Goal: Find specific page/section: Find specific page/section

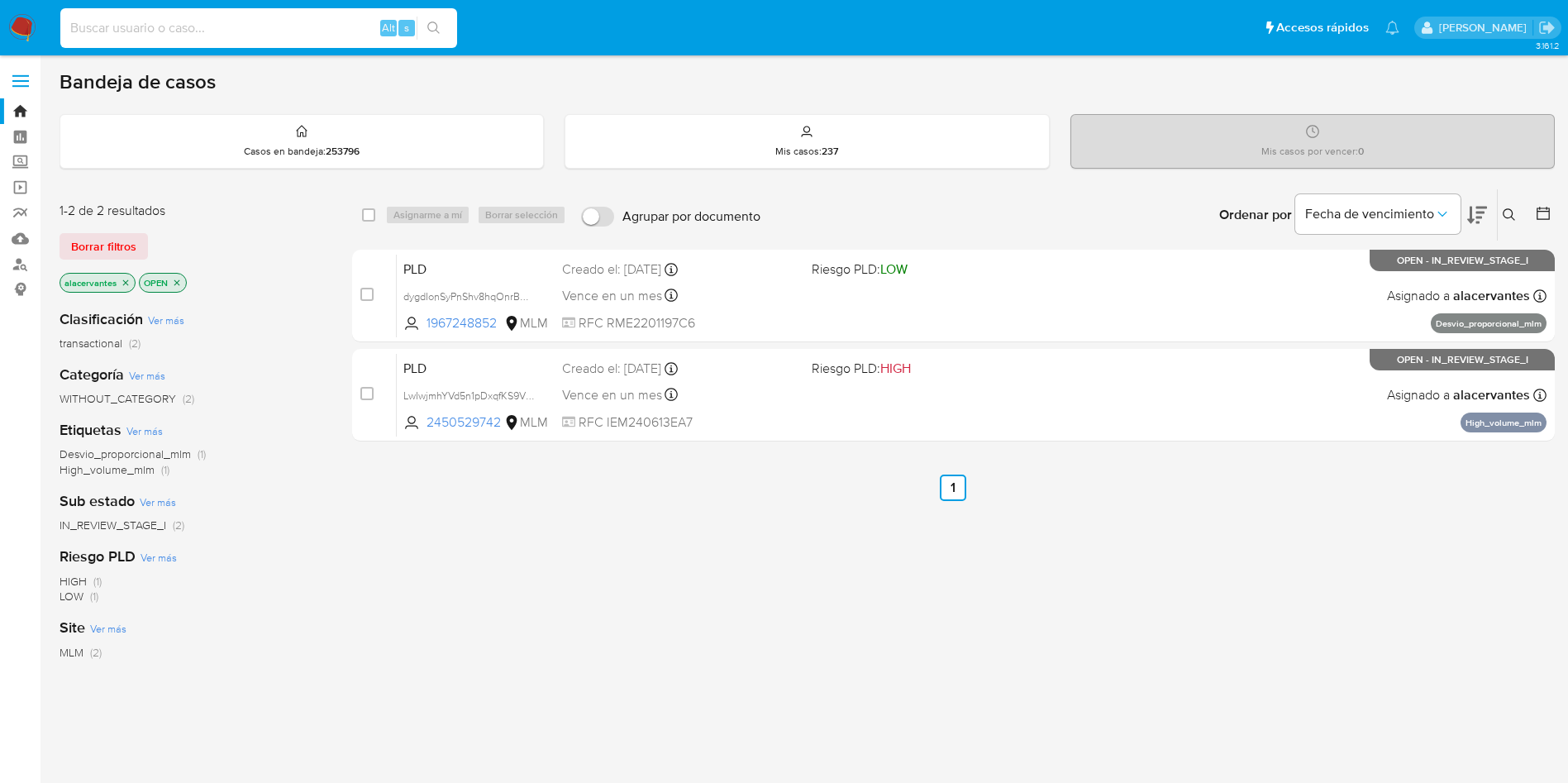
click at [279, 35] on input at bounding box center [259, 28] width 397 height 22
paste input "1967248852"
type input "1967248852"
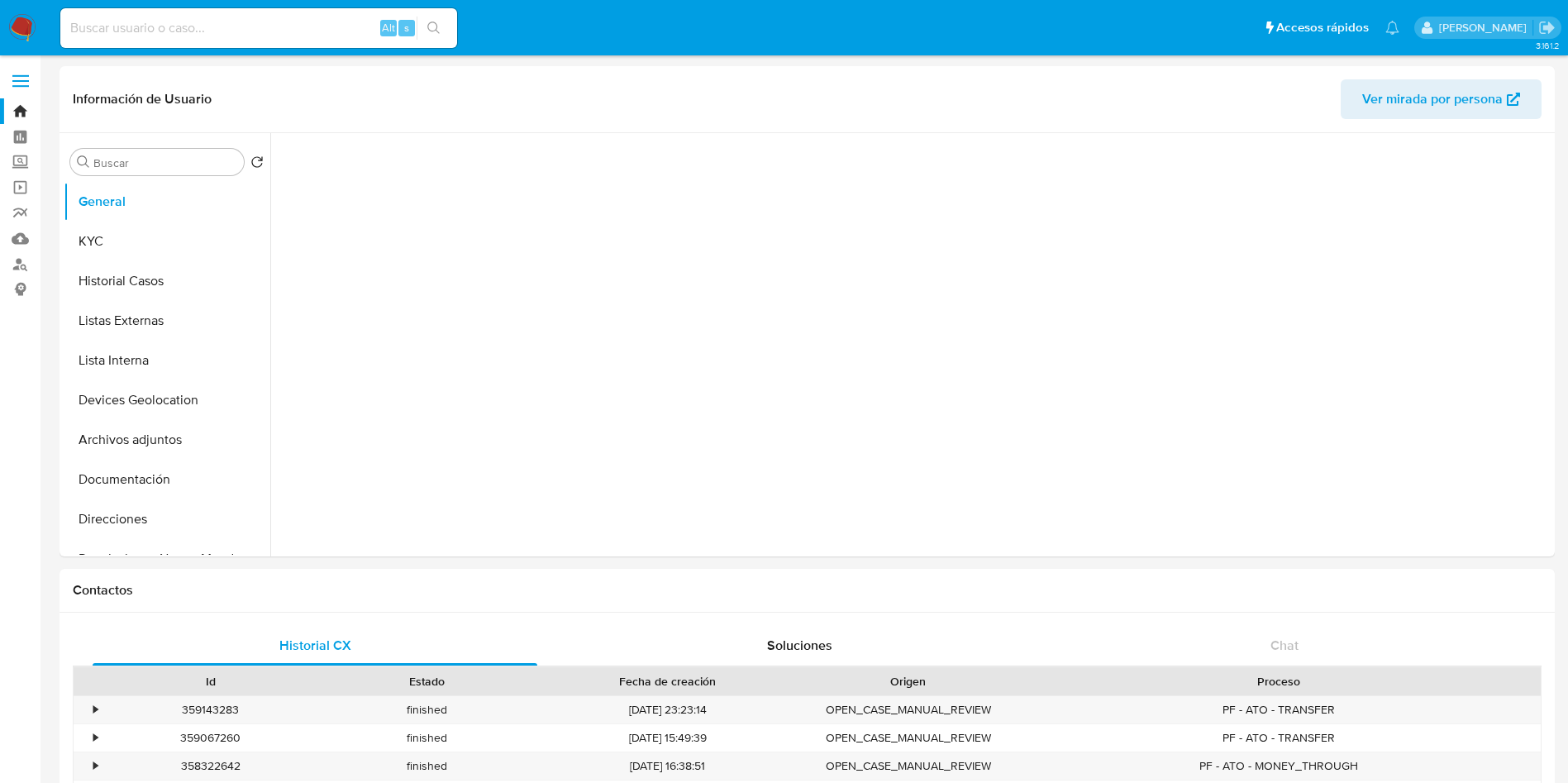
select select "10"
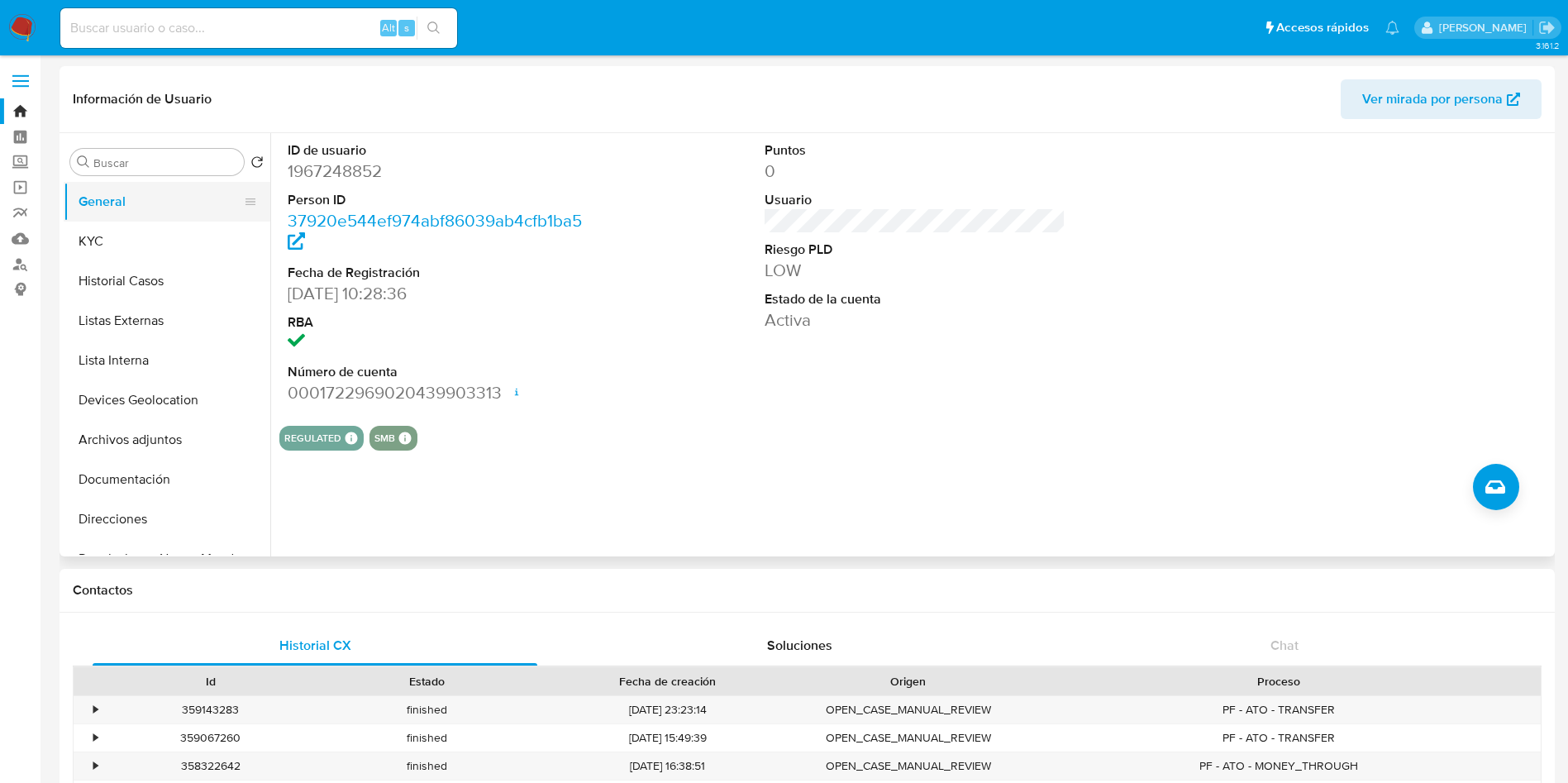
click at [125, 215] on button "General" at bounding box center [160, 202] width 194 height 40
click at [113, 236] on button "KYC" at bounding box center [160, 241] width 194 height 40
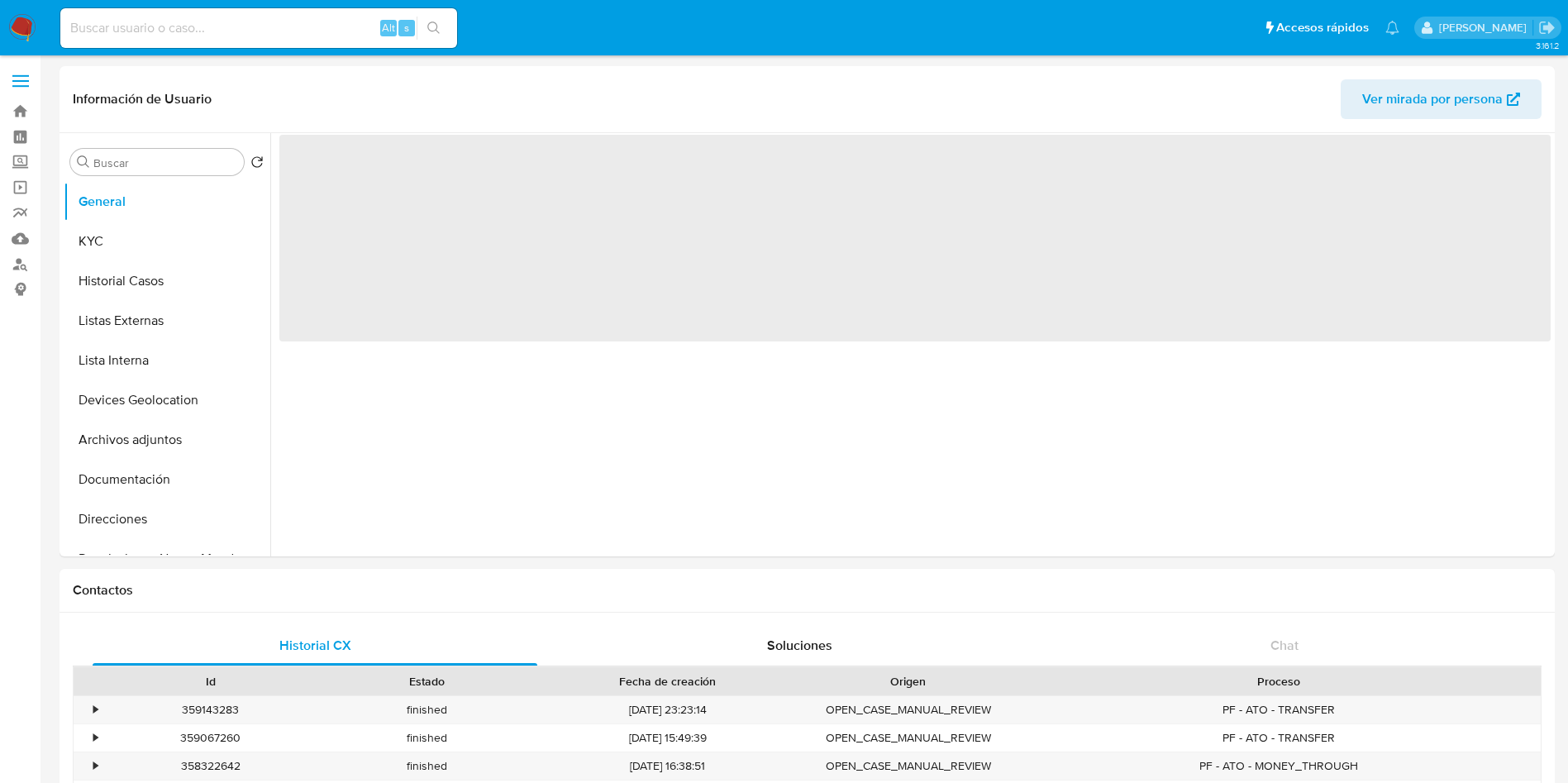
select select "10"
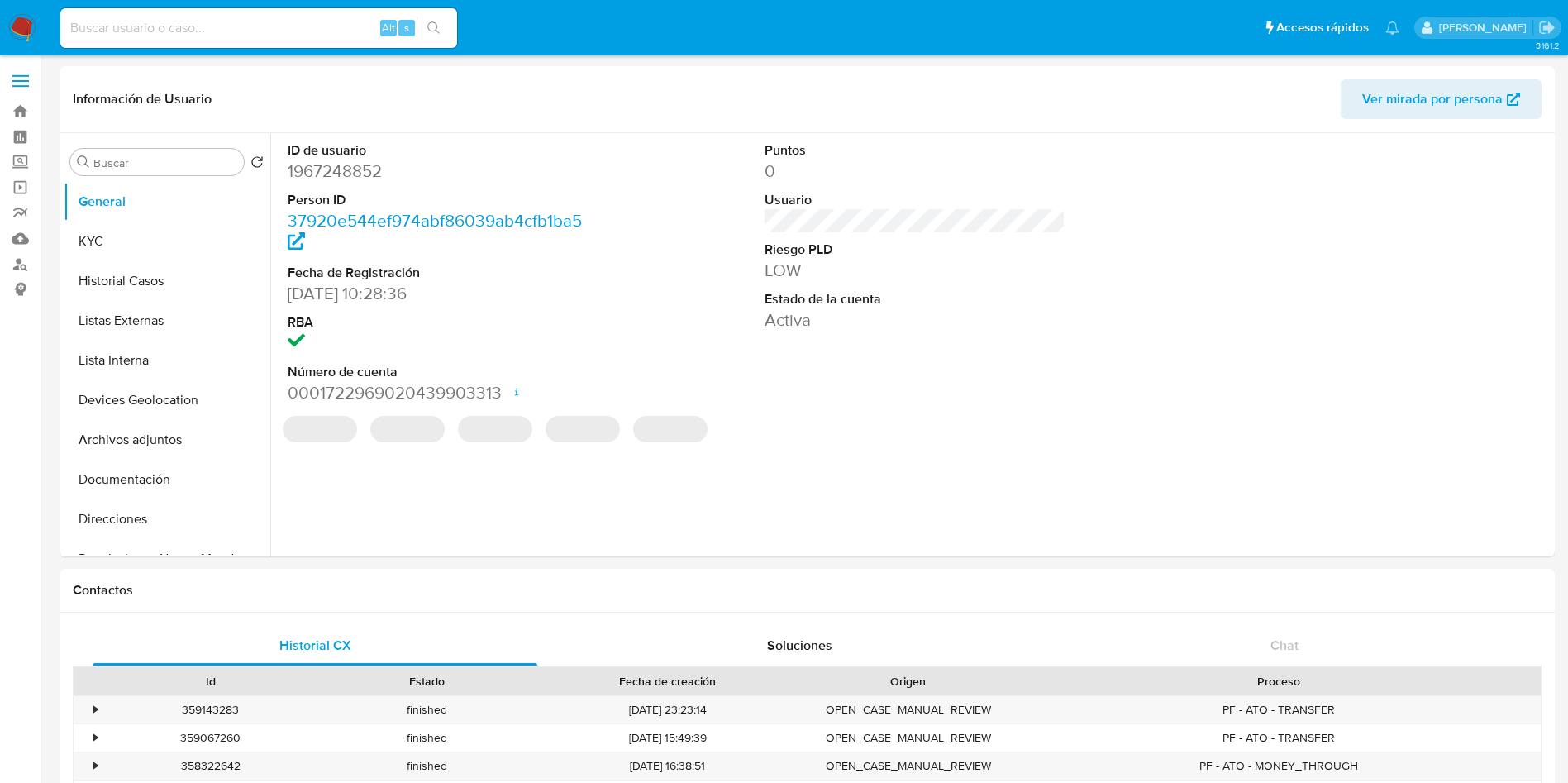
click at [317, 38] on input at bounding box center [259, 28] width 397 height 22
paste input "2634756013"
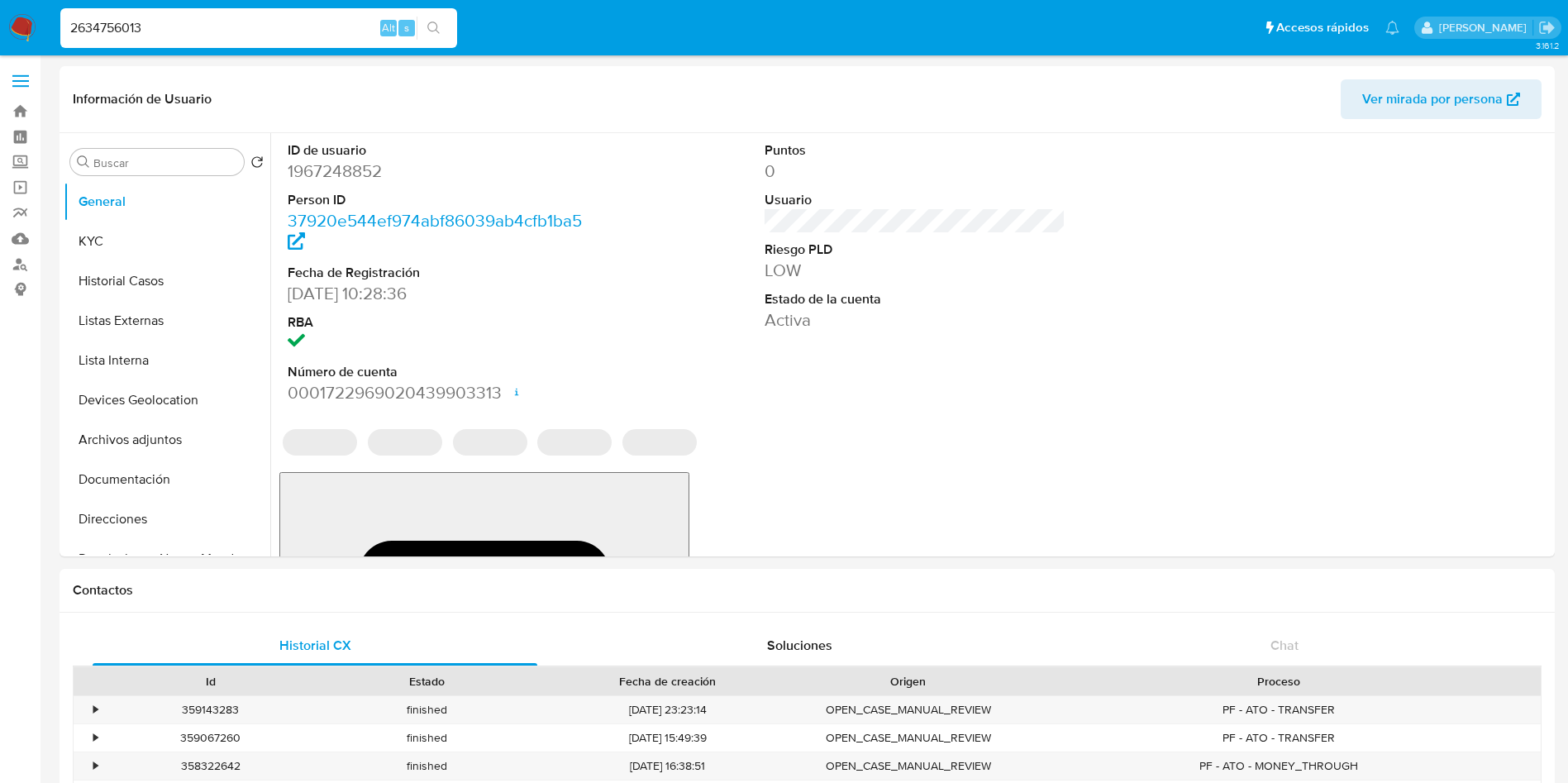
type input "2634756013"
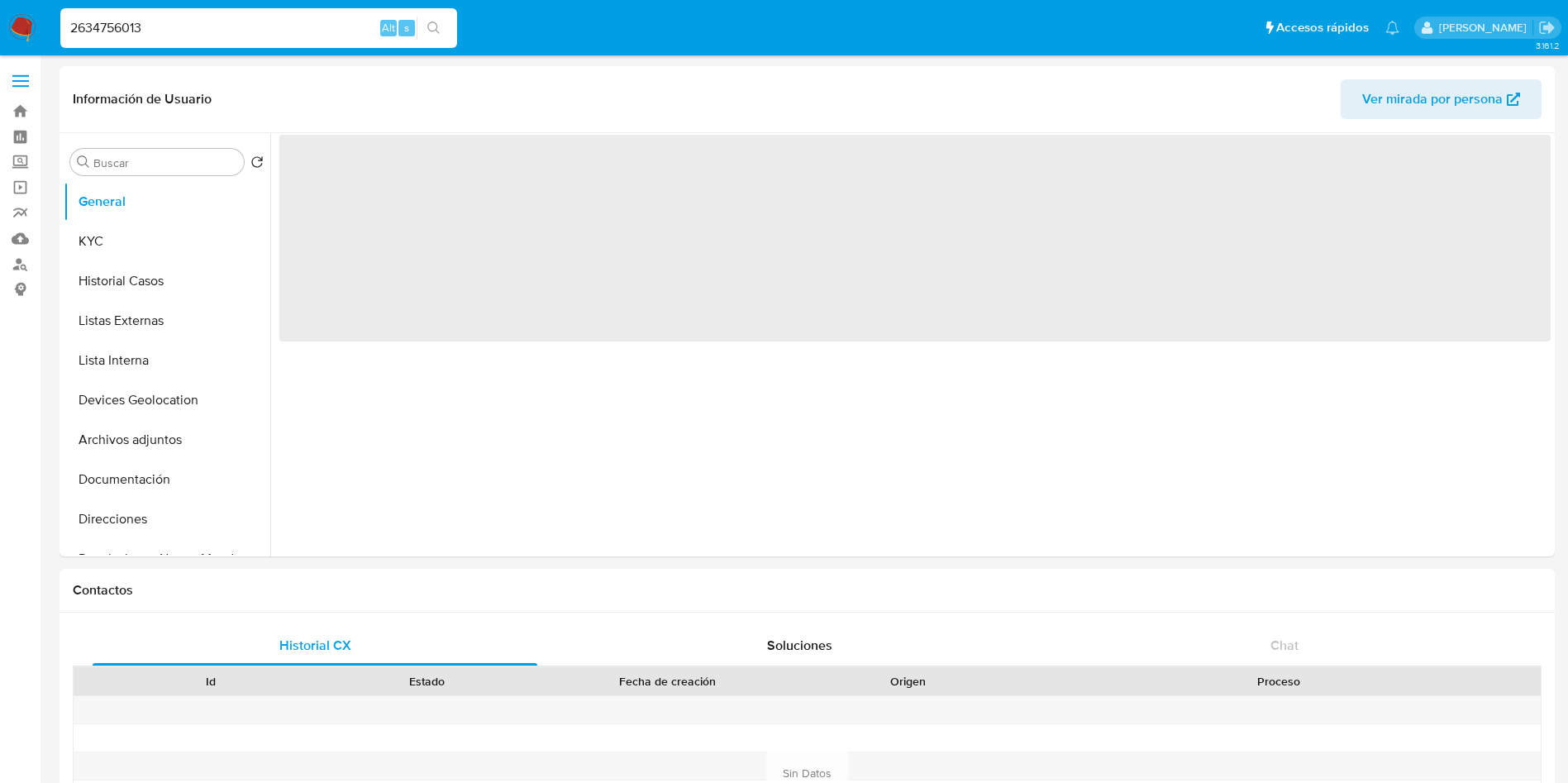
select select "10"
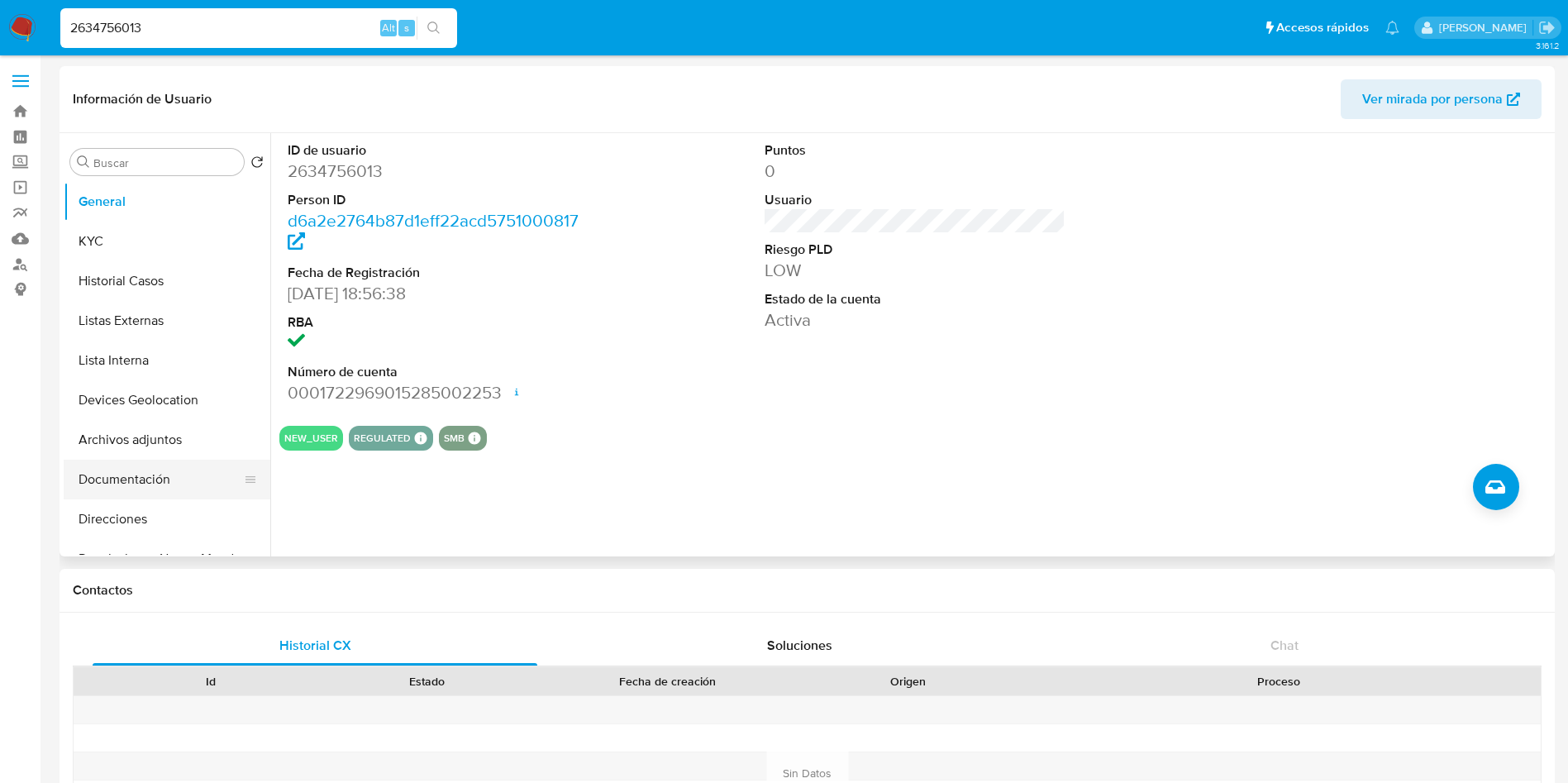
click at [159, 474] on button "Documentación" at bounding box center [160, 480] width 194 height 40
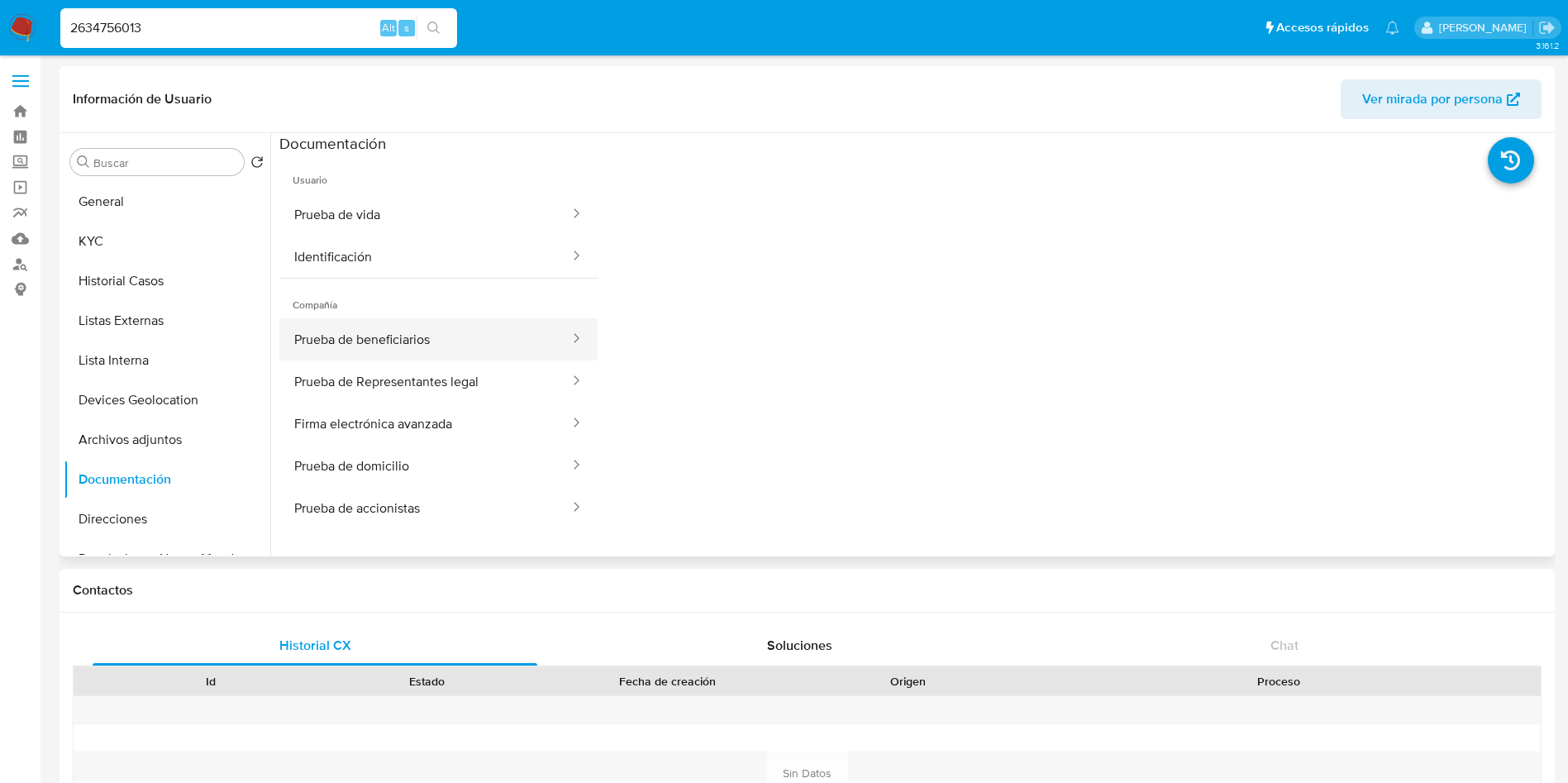
click at [478, 346] on button "Prueba de beneficiarios" at bounding box center [425, 339] width 292 height 43
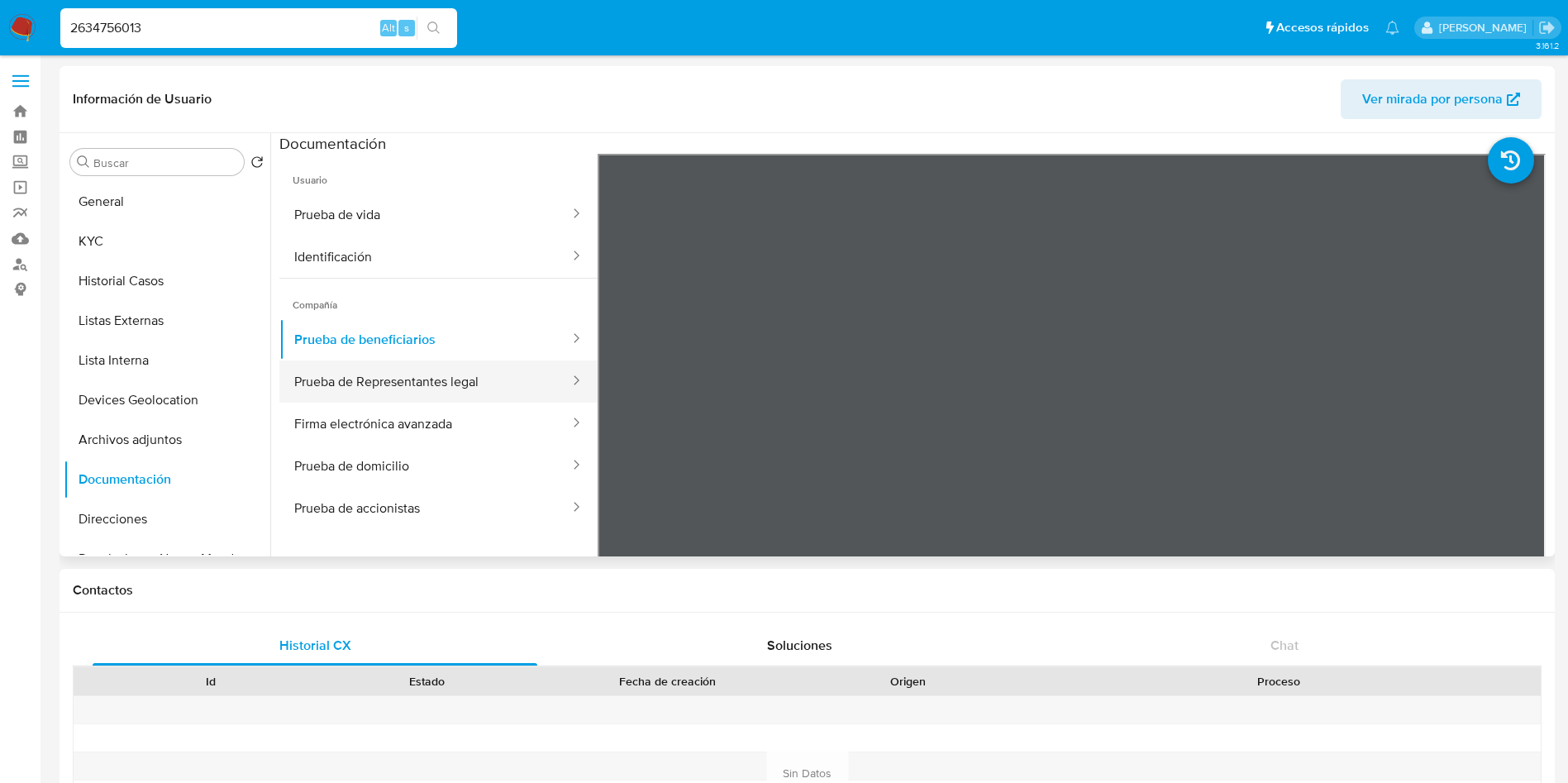
click at [499, 393] on button "Prueba de Representantes legal" at bounding box center [425, 381] width 292 height 43
